Goal: Check status: Check status

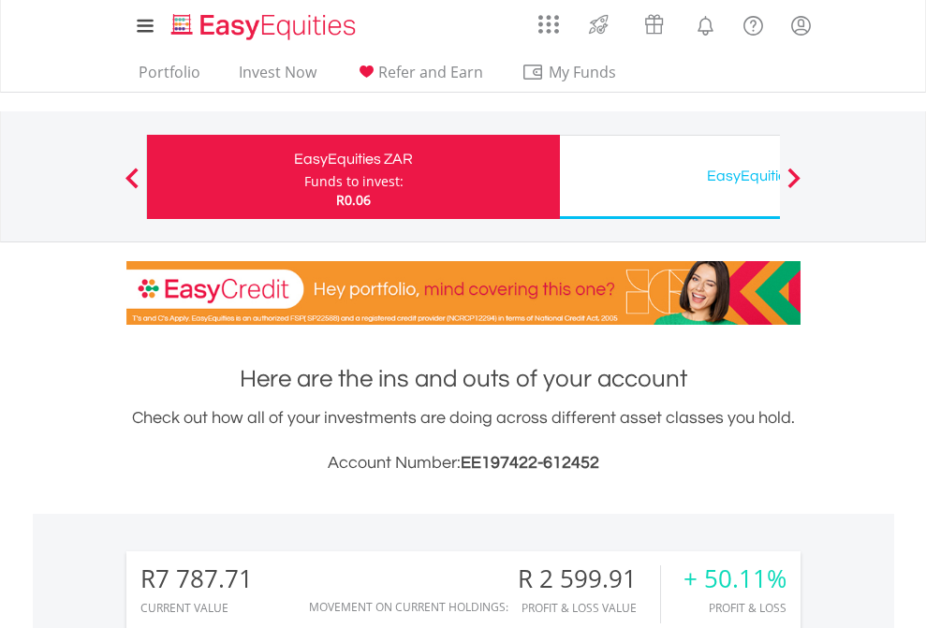
scroll to position [180, 294]
click at [304, 177] on div "Funds to invest:" at bounding box center [353, 181] width 99 height 19
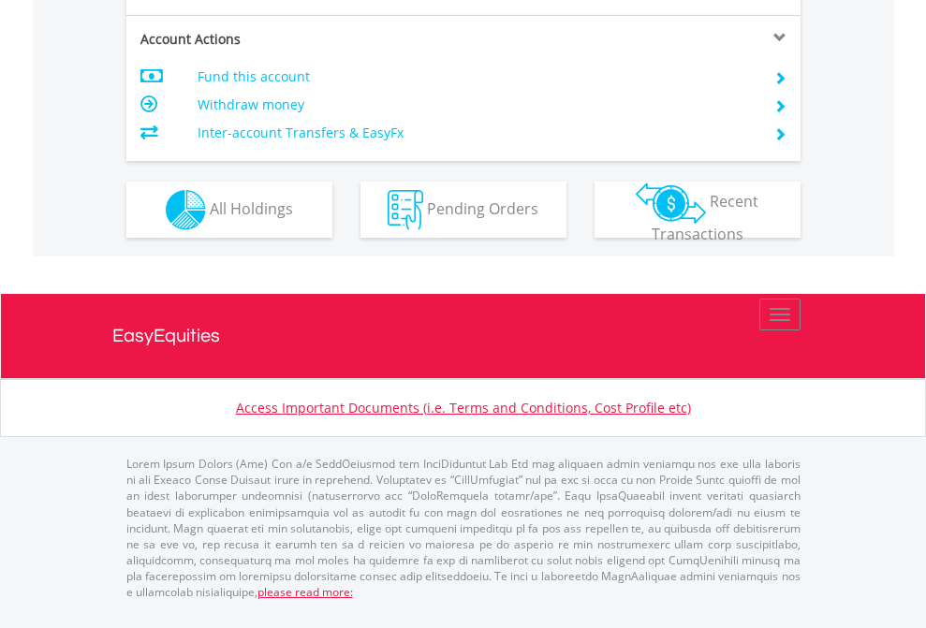
scroll to position [1758, 0]
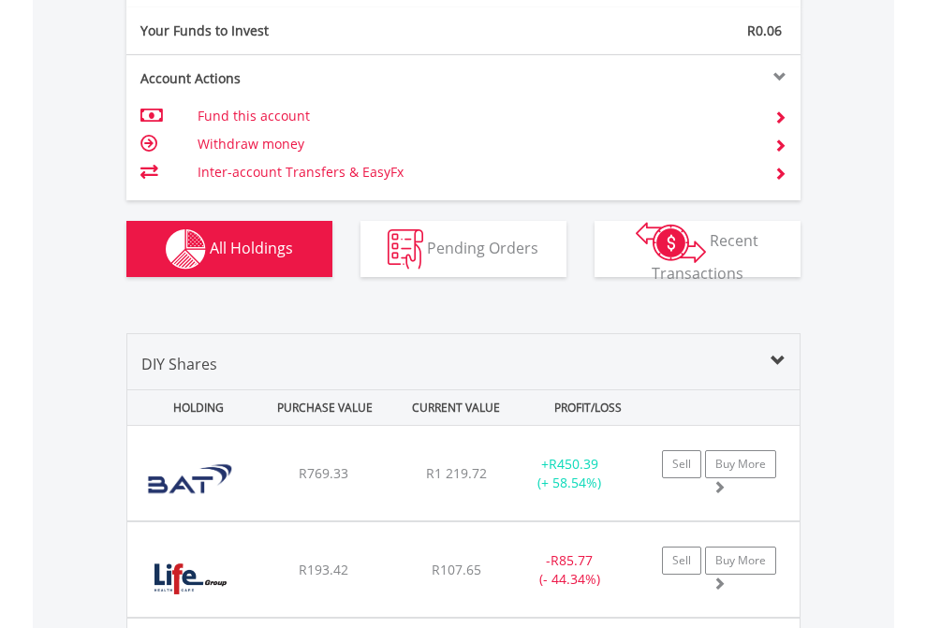
scroll to position [2083, 0]
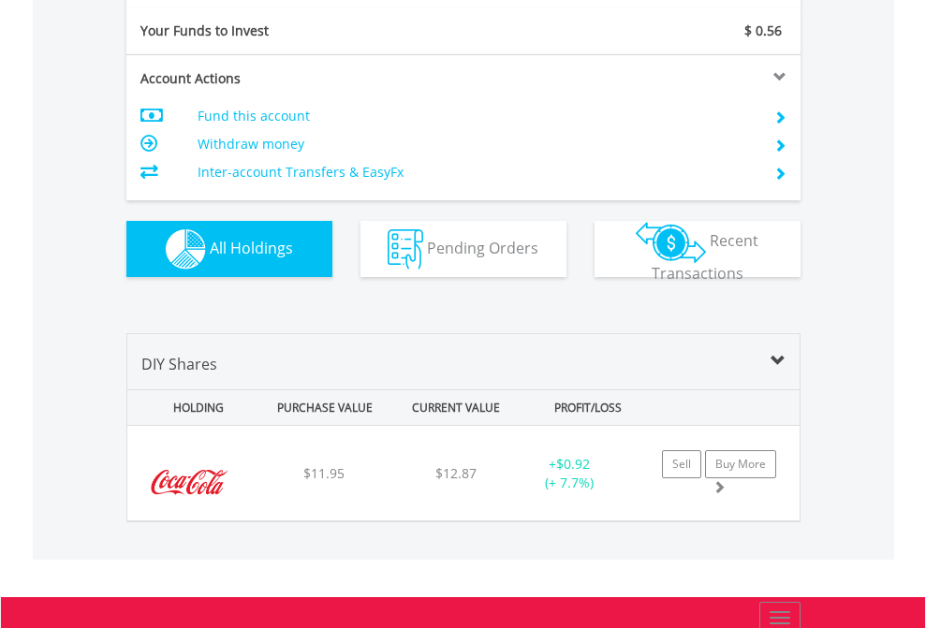
scroll to position [2083, 0]
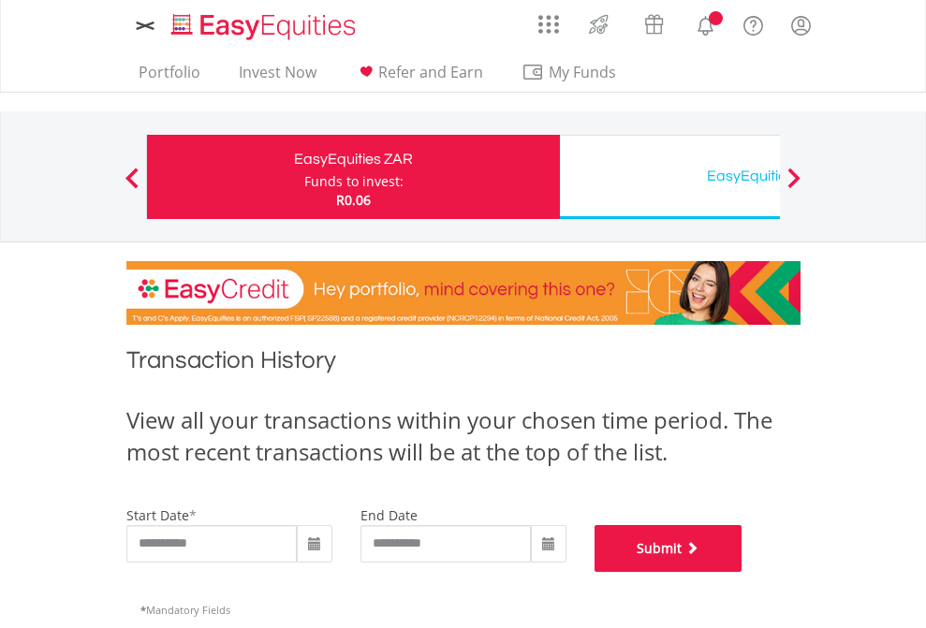
click at [743, 572] on button "Submit" at bounding box center [669, 548] width 148 height 47
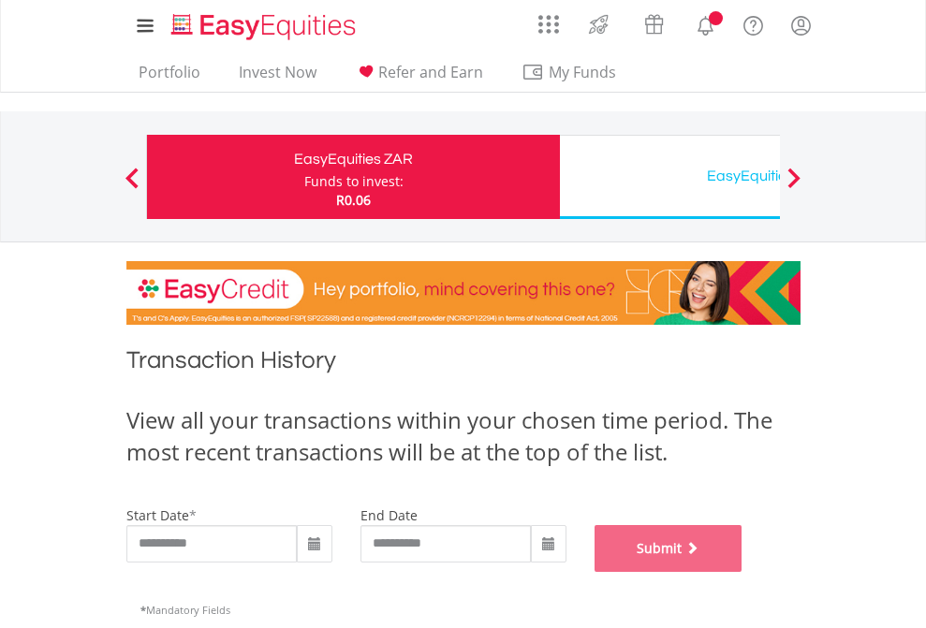
scroll to position [760, 0]
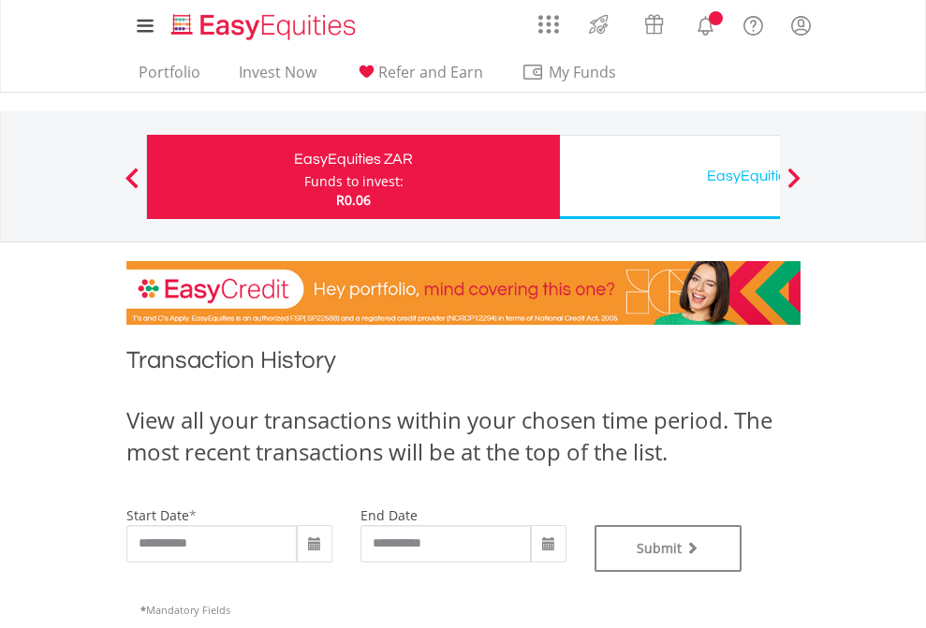
click at [670, 177] on div "EasyEquities USD" at bounding box center [766, 176] width 391 height 26
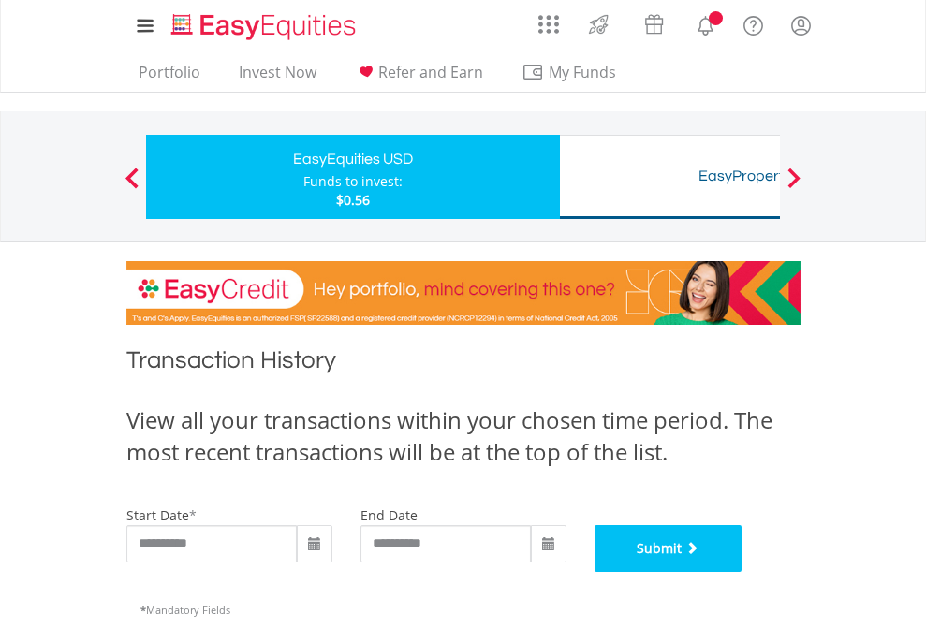
click at [743, 572] on button "Submit" at bounding box center [669, 548] width 148 height 47
